Goal: Transaction & Acquisition: Obtain resource

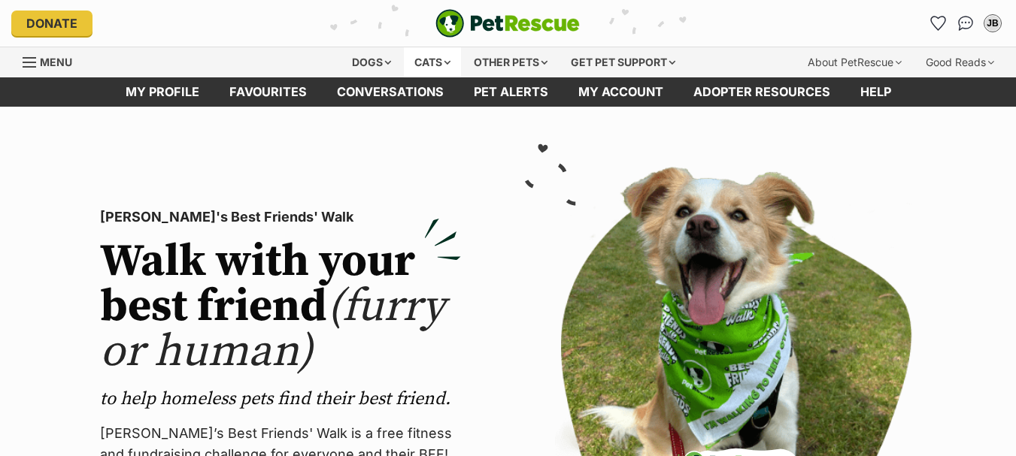
click at [429, 59] on div "Cats" at bounding box center [432, 62] width 57 height 30
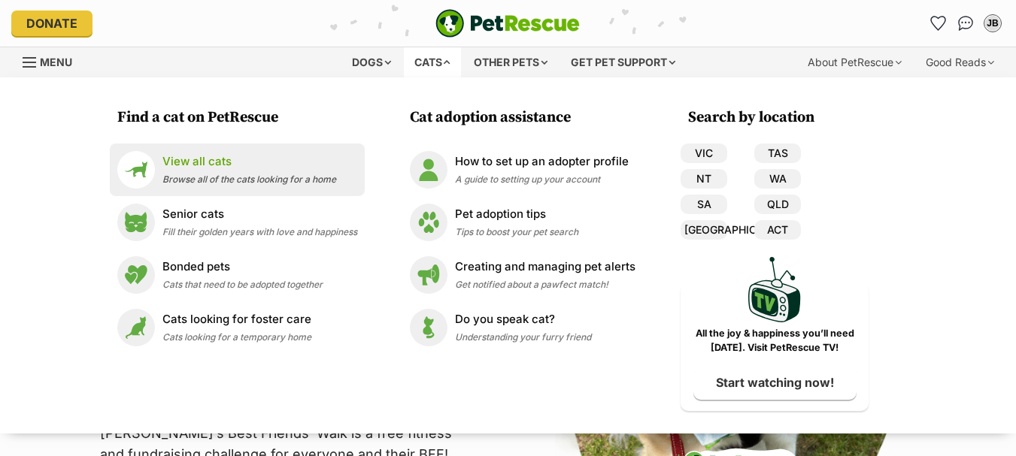
click at [224, 175] on span "Browse all of the cats looking for a home" at bounding box center [249, 179] width 174 height 11
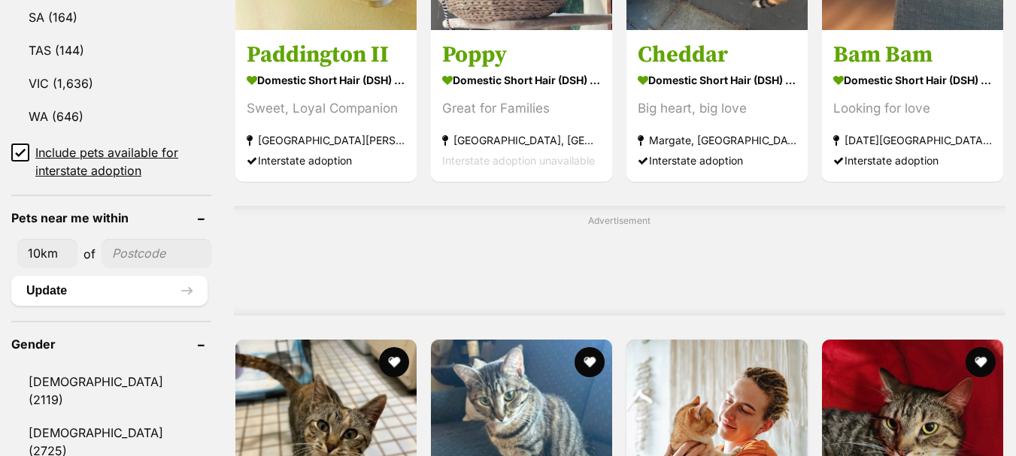
click at [129, 239] on input"] "postcode" at bounding box center [157, 253] width 110 height 29
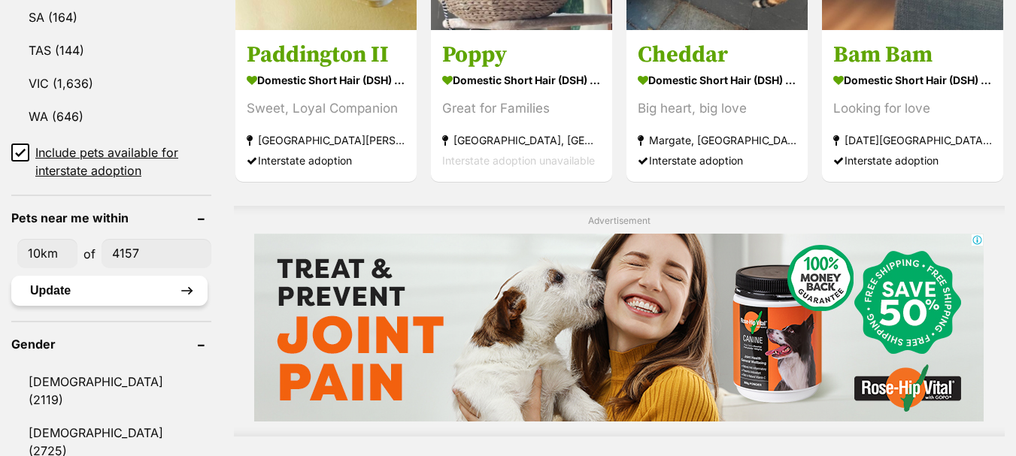
type input"] "4157"
click at [58, 278] on button "Update" at bounding box center [109, 291] width 196 height 30
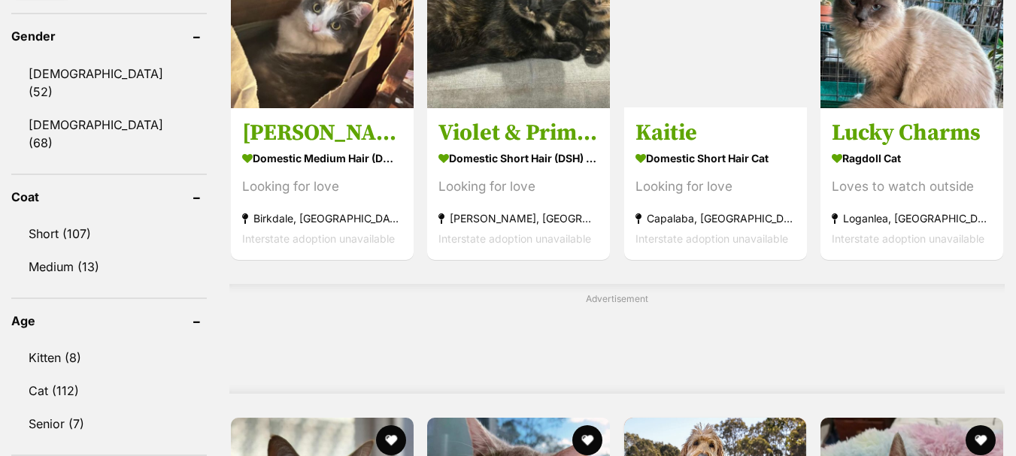
scroll to position [902, 0]
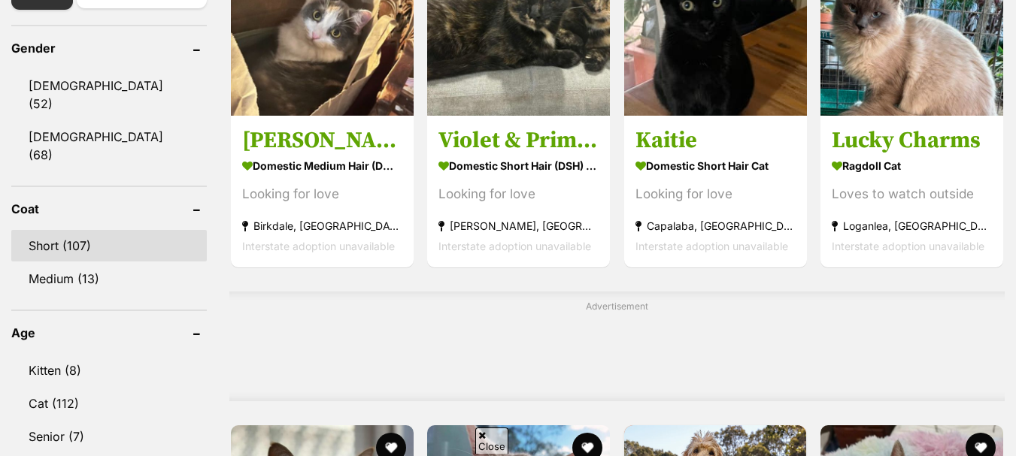
click at [65, 230] on link "Short (107)" at bounding box center [109, 246] width 196 height 32
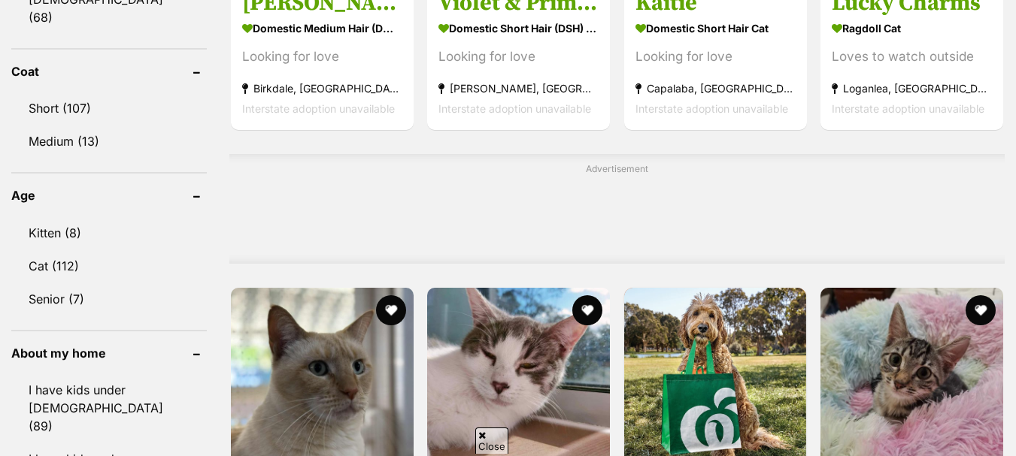
scroll to position [1070, 0]
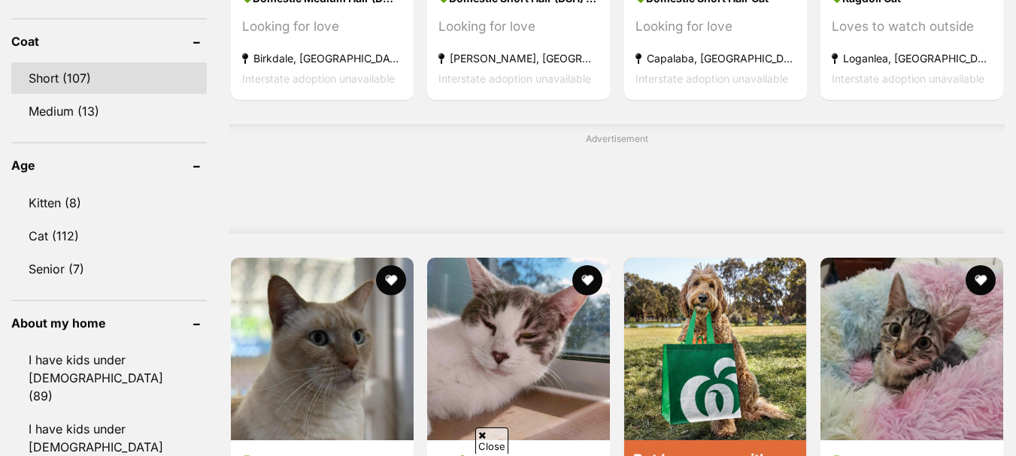
click at [64, 62] on link "Short (107)" at bounding box center [109, 78] width 196 height 32
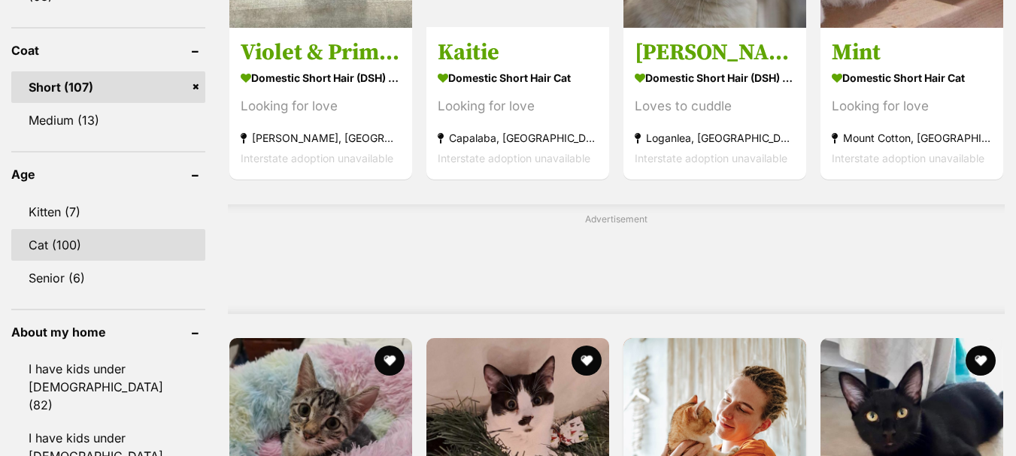
click at [51, 229] on link "Cat (100)" at bounding box center [108, 245] width 194 height 32
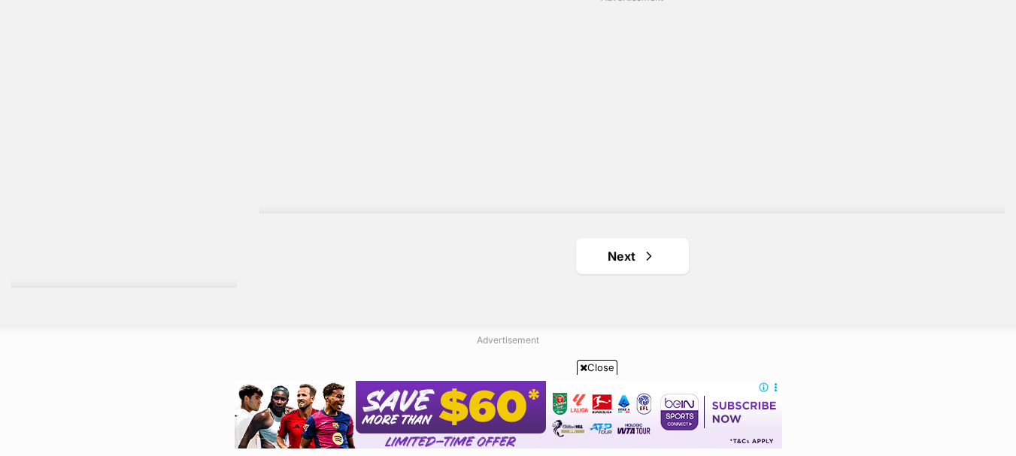
scroll to position [3986, 0]
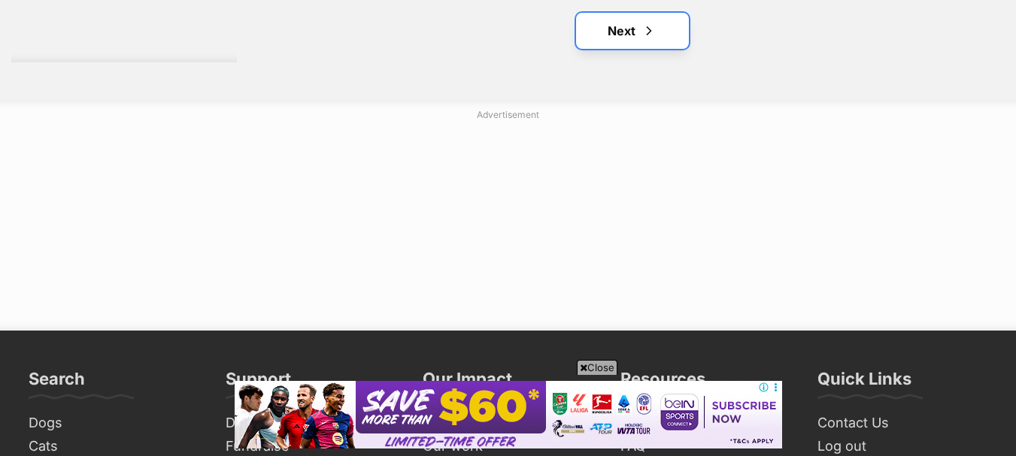
click at [641, 38] on span "Next page" at bounding box center [648, 31] width 15 height 18
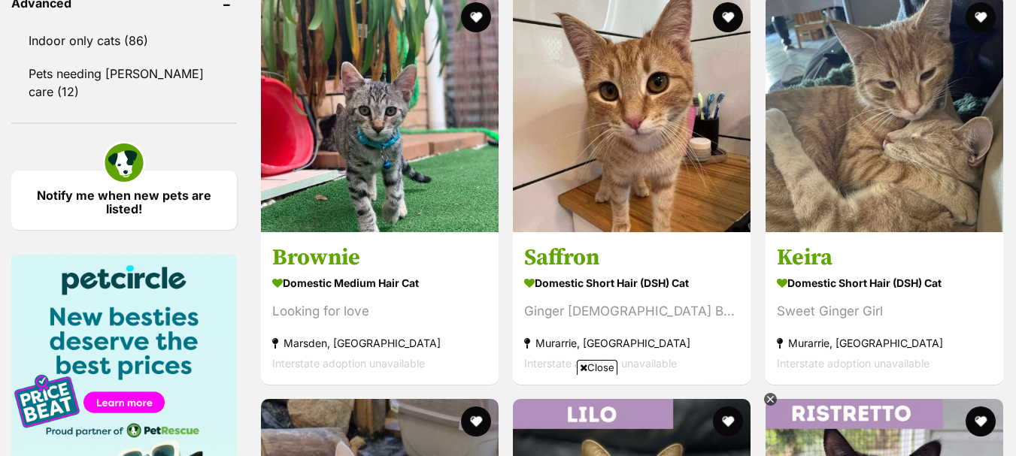
scroll to position [1579, 0]
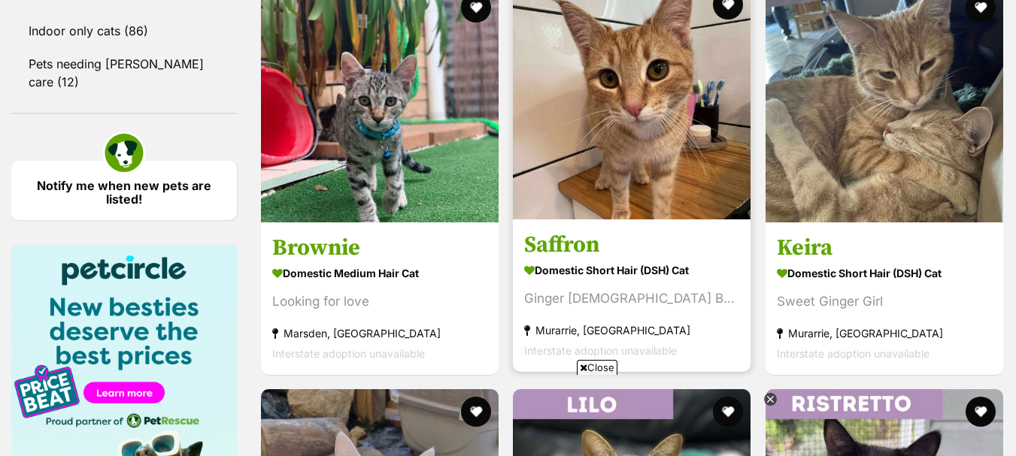
click at [673, 46] on img at bounding box center [632, 101] width 238 height 238
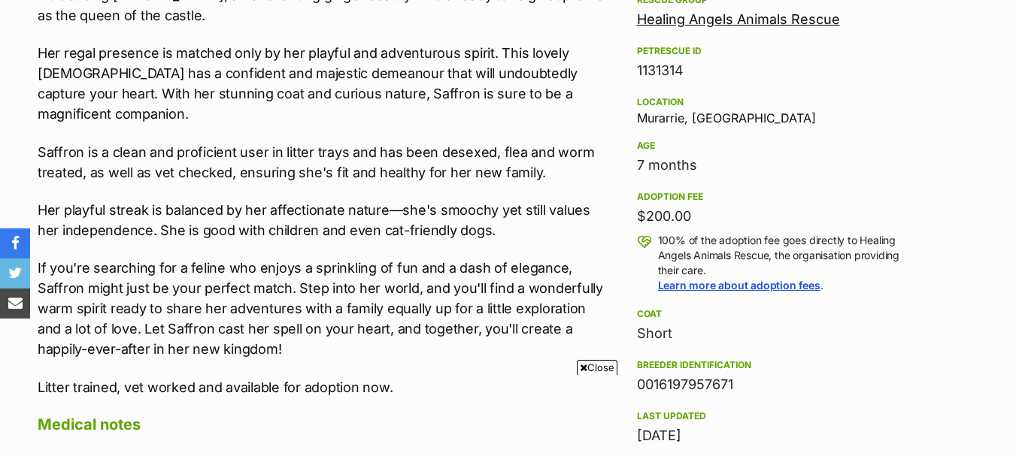
scroll to position [1053, 0]
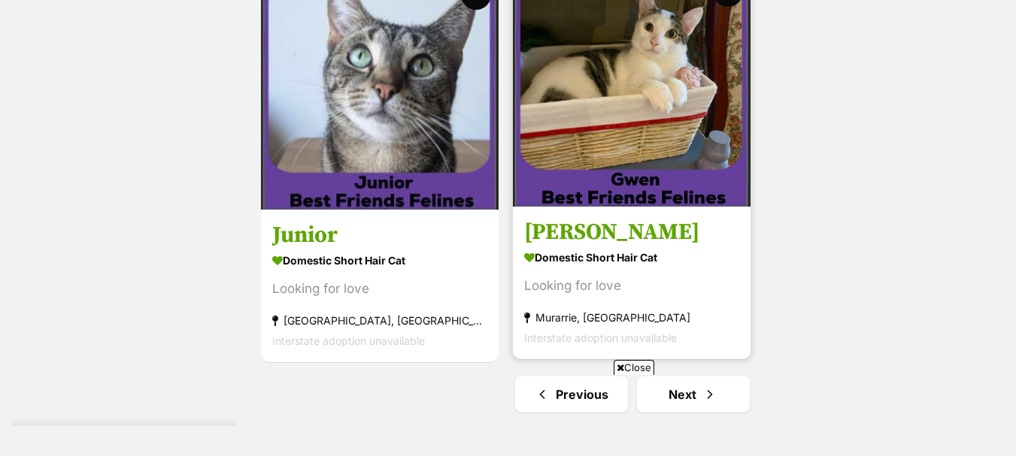
scroll to position [3620, 0]
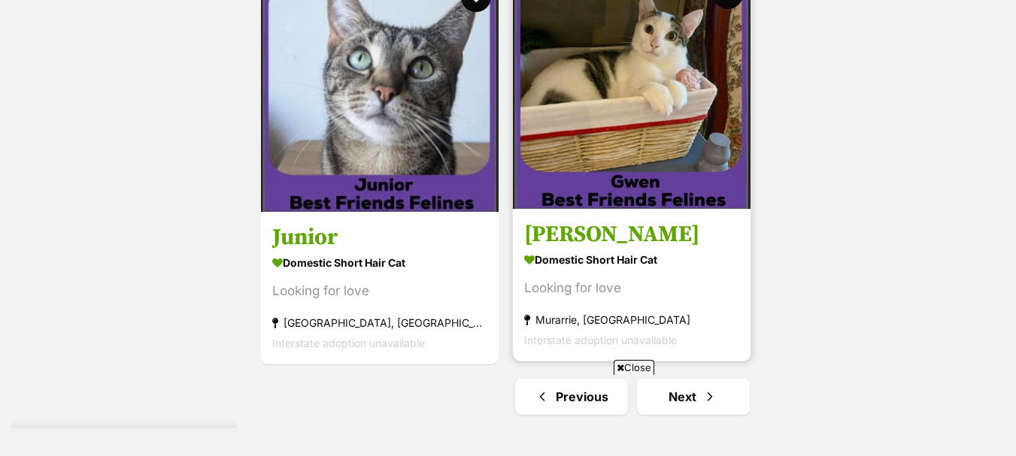
click at [641, 120] on img at bounding box center [632, 90] width 238 height 238
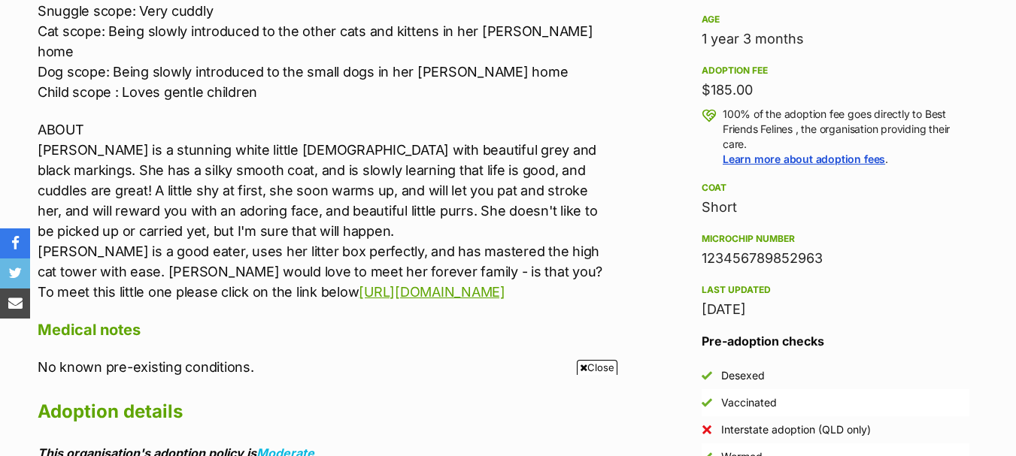
scroll to position [1053, 0]
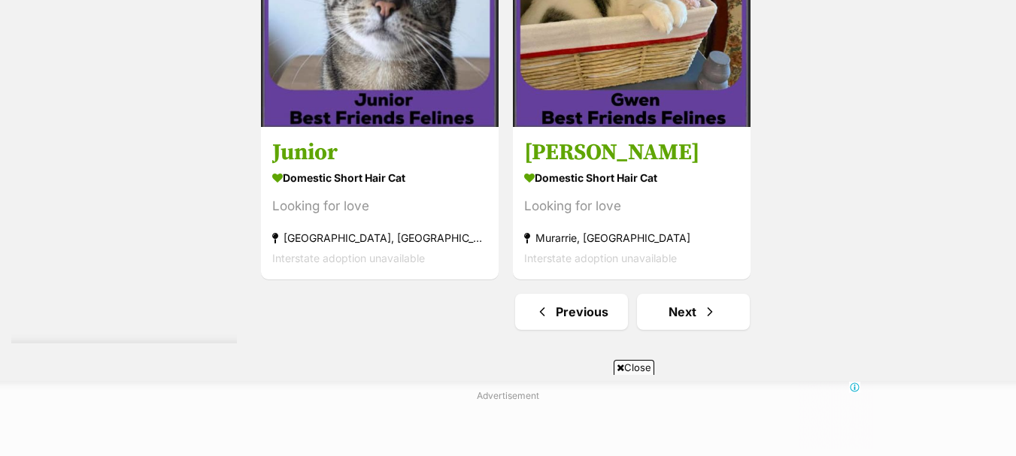
scroll to position [3835, 0]
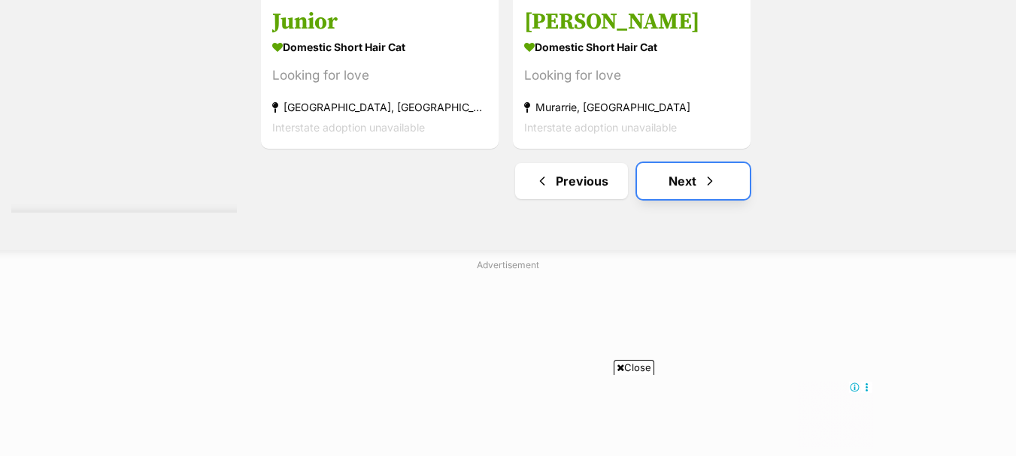
click at [692, 188] on link "Next" at bounding box center [693, 181] width 113 height 36
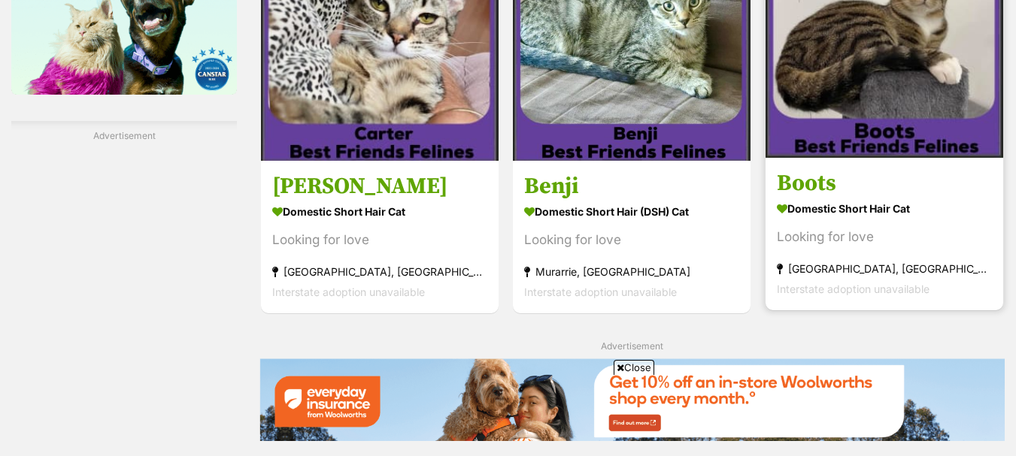
scroll to position [2031, 0]
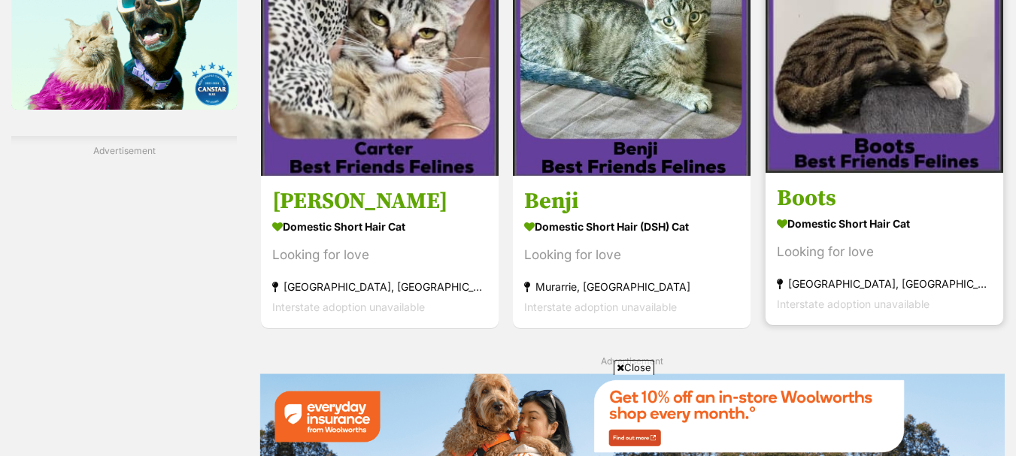
click at [878, 85] on img at bounding box center [885, 54] width 238 height 238
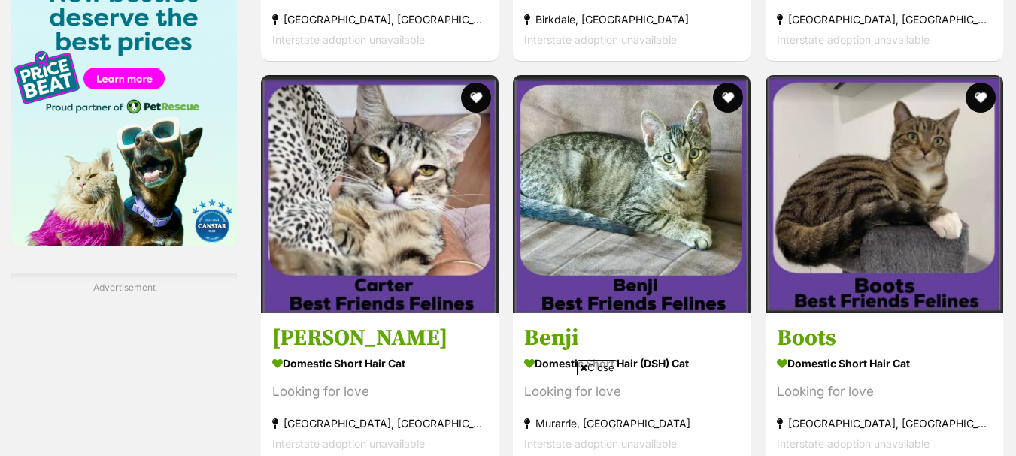
click at [308, 174] on img at bounding box center [380, 194] width 238 height 238
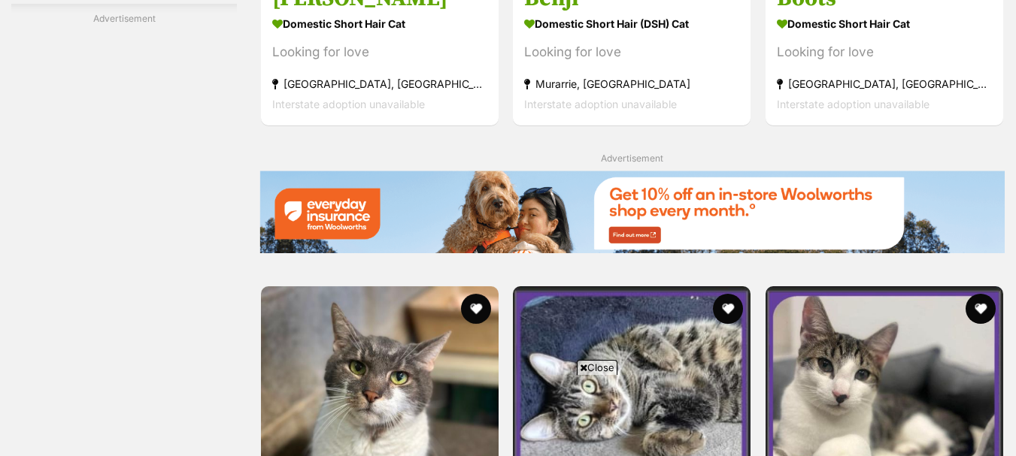
scroll to position [2610, 0]
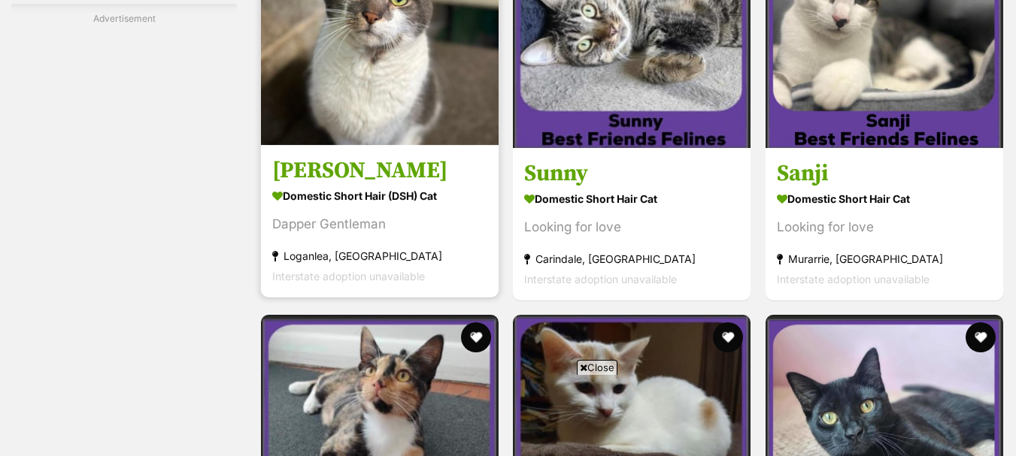
click at [366, 102] on img at bounding box center [380, 26] width 238 height 238
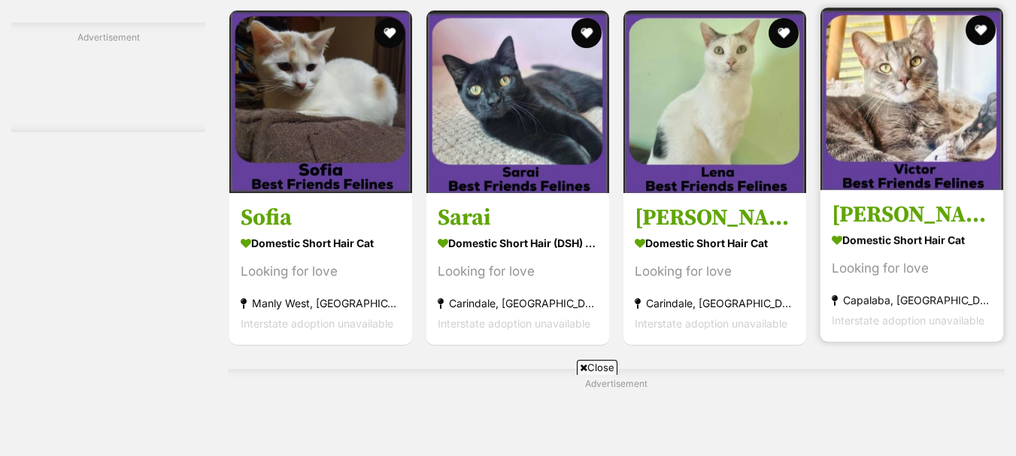
click at [911, 113] on img at bounding box center [911, 99] width 183 height 183
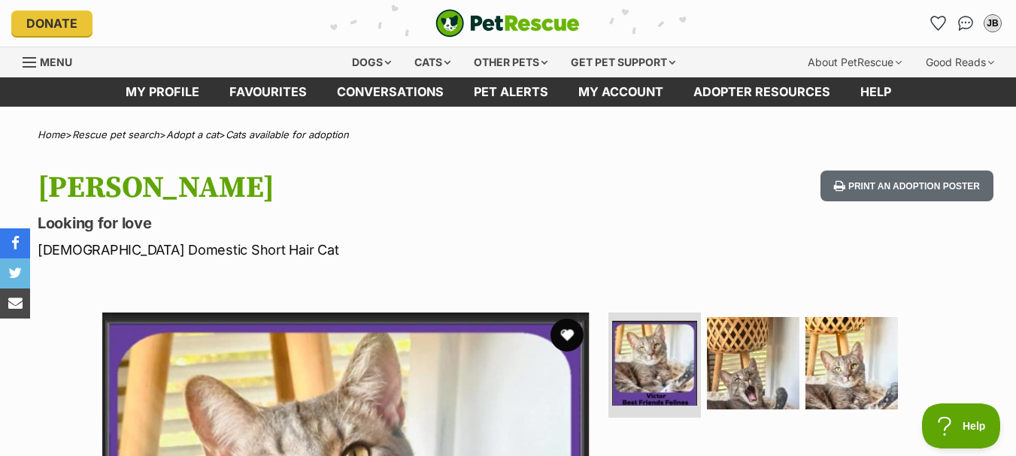
click at [575, 336] on button "favourite" at bounding box center [566, 335] width 33 height 33
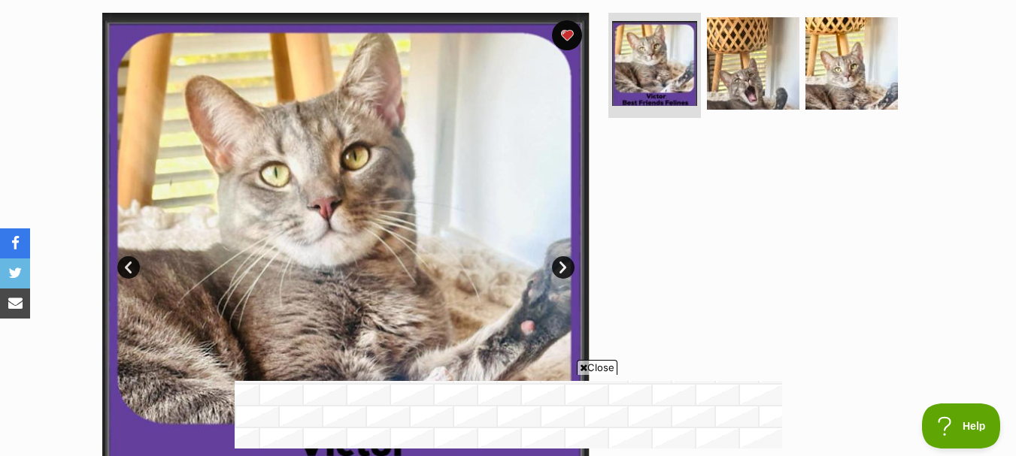
scroll to position [301, 0]
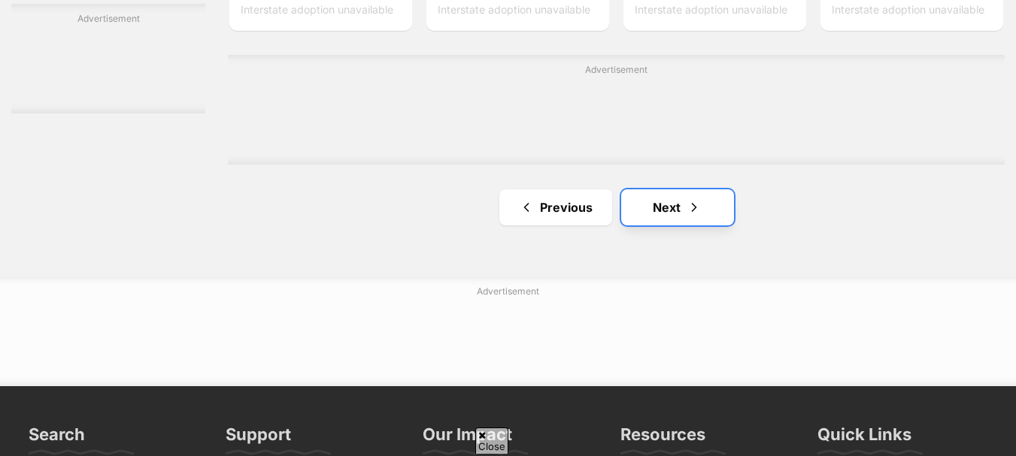
click at [680, 213] on link "Next" at bounding box center [677, 208] width 113 height 36
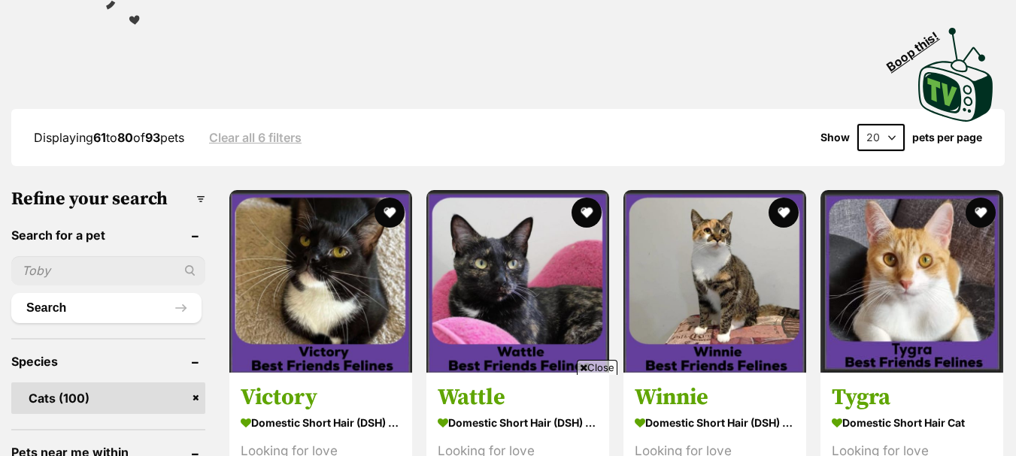
scroll to position [376, 0]
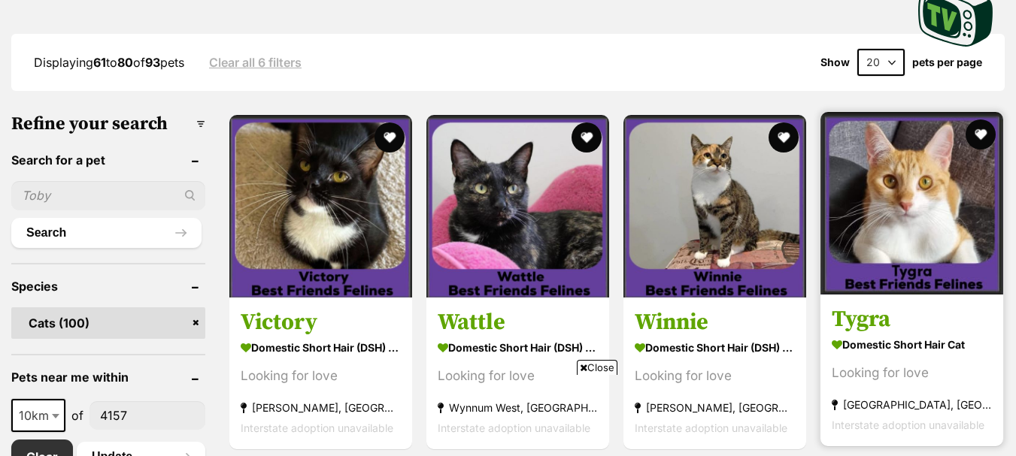
click at [904, 217] on img at bounding box center [911, 203] width 183 height 183
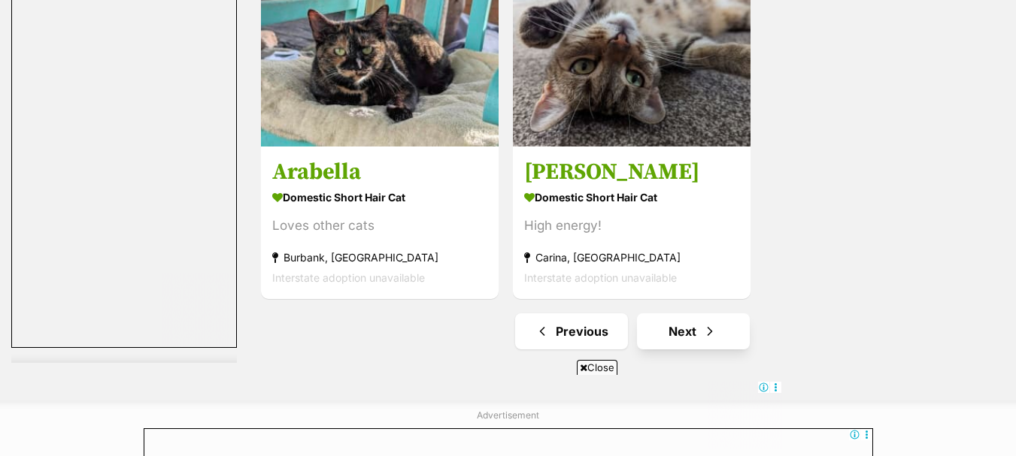
scroll to position [3835, 0]
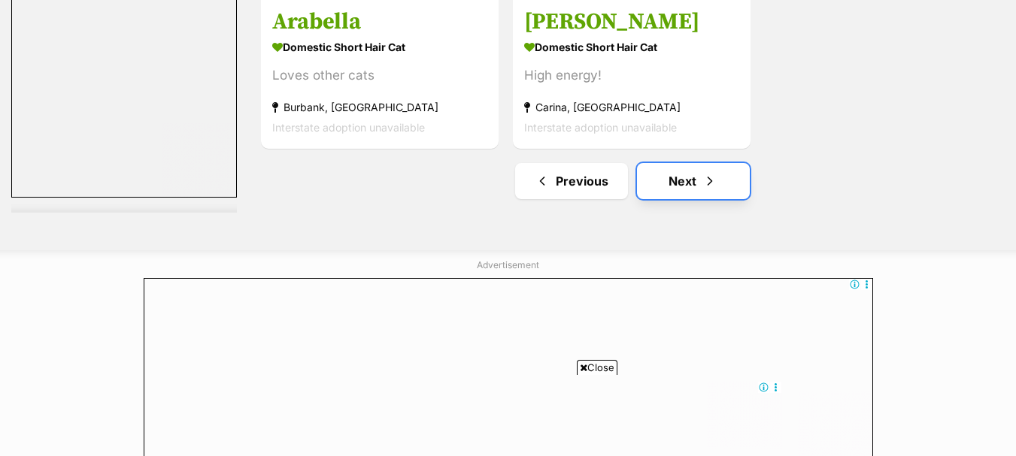
click at [723, 183] on link "Next" at bounding box center [693, 181] width 113 height 36
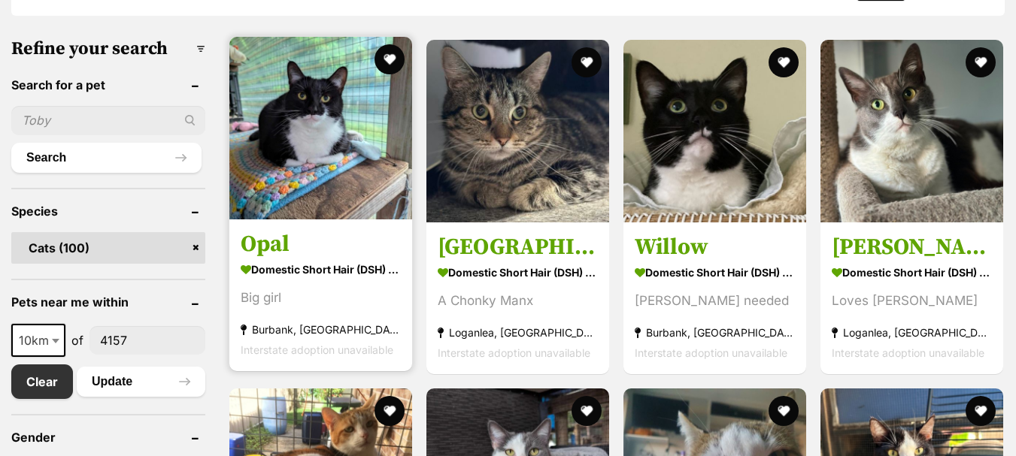
click at [322, 130] on img at bounding box center [320, 128] width 183 height 183
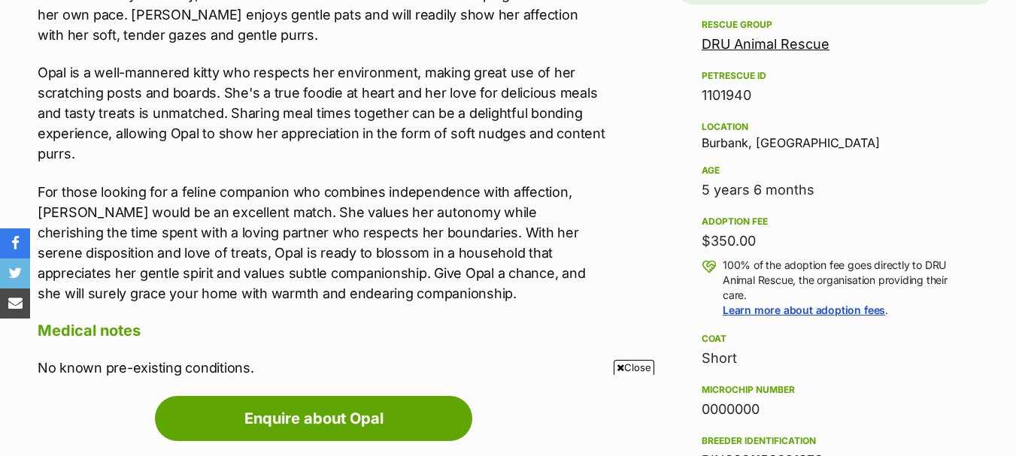
scroll to position [978, 0]
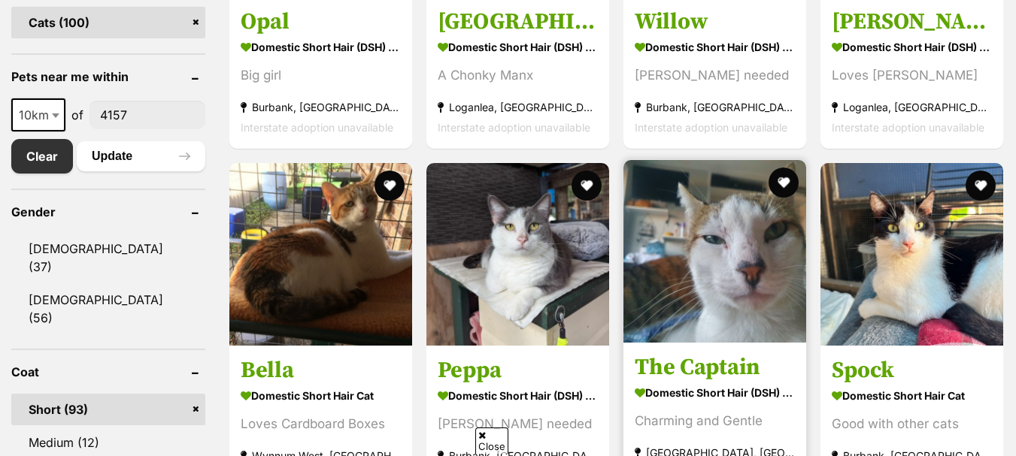
click at [697, 254] on img at bounding box center [714, 251] width 183 height 183
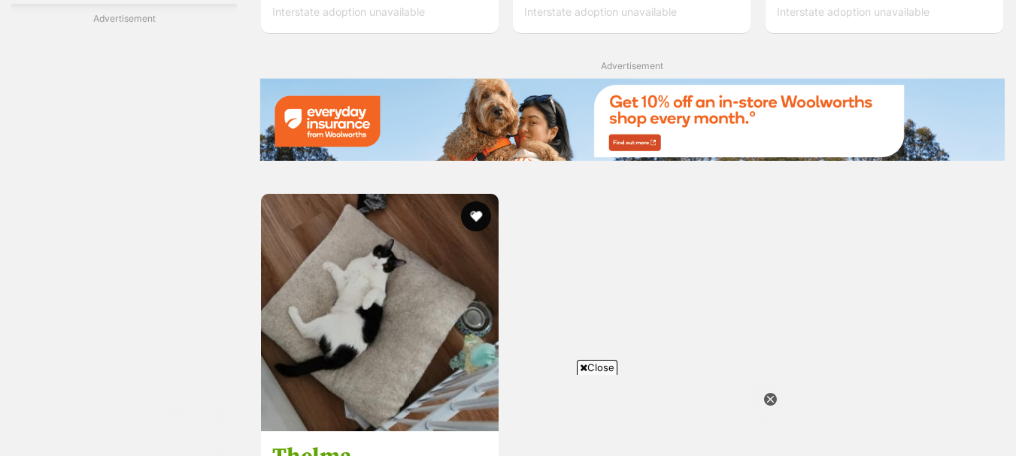
scroll to position [2627, 0]
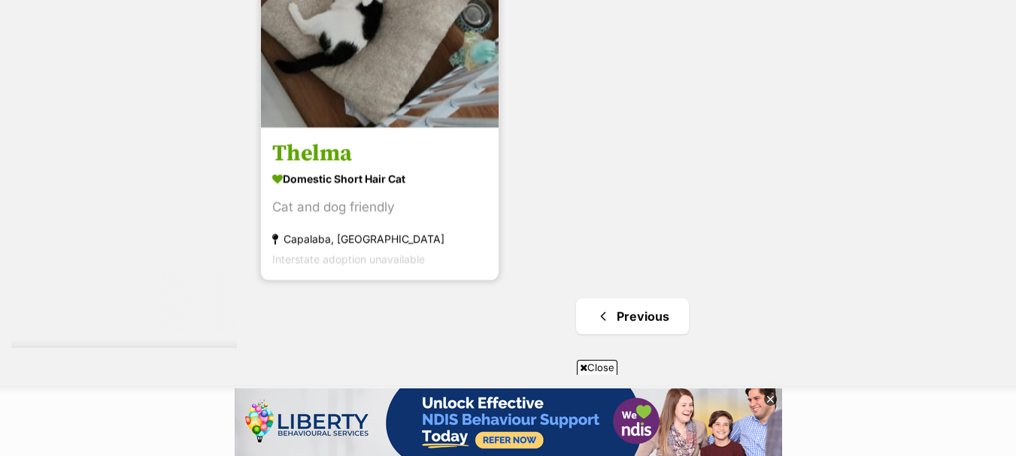
click at [372, 87] on img at bounding box center [380, 9] width 238 height 238
